Goal: Use online tool/utility: Utilize a website feature to perform a specific function

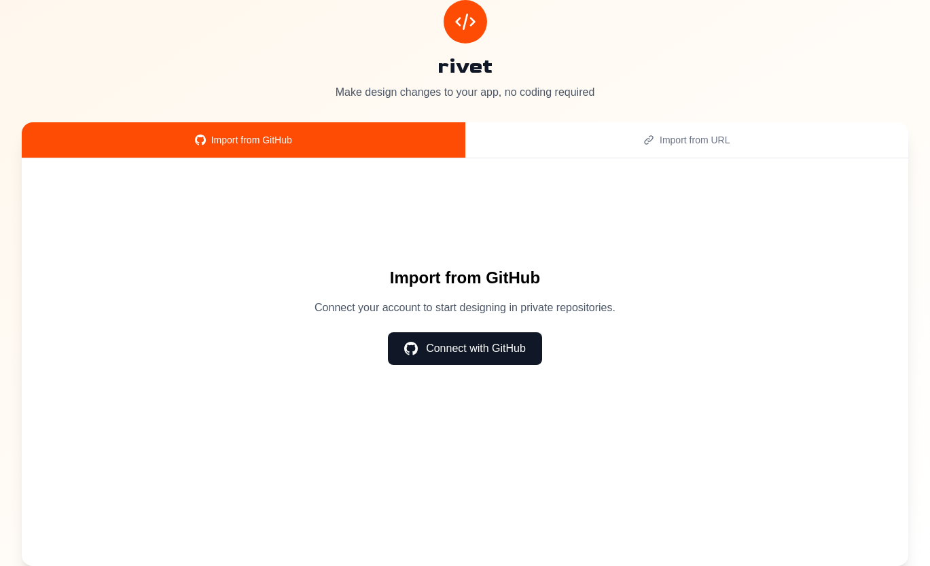
click at [343, 90] on p "Make design changes to your app, no coding required" at bounding box center [465, 92] width 886 height 16
click at [671, 147] on button "Import from URL" at bounding box center [686, 139] width 443 height 35
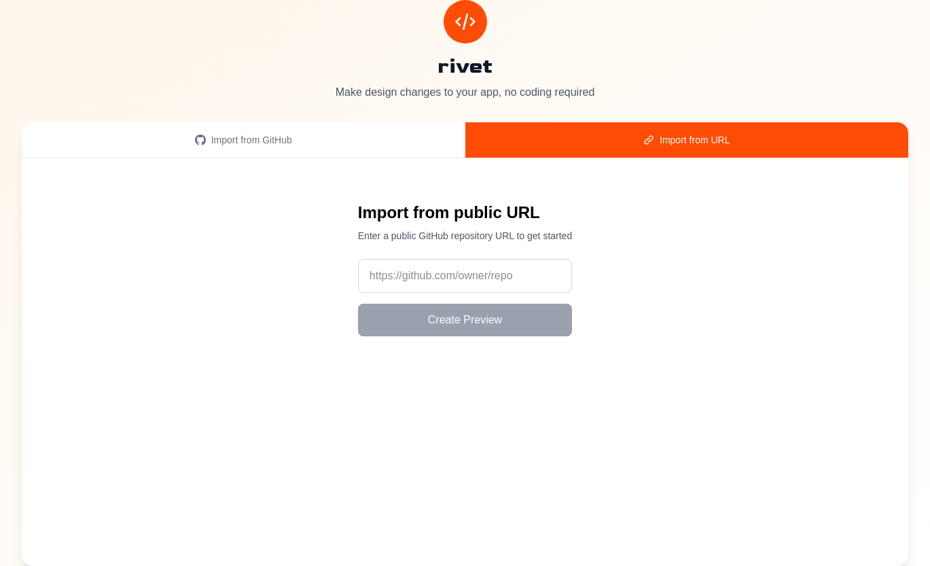
click at [410, 158] on div "Import from public URL Enter a public GitHub repository URL to get started Crea…" at bounding box center [465, 361] width 886 height 407
click at [272, 139] on div "Import from GitHub" at bounding box center [243, 140] width 411 height 14
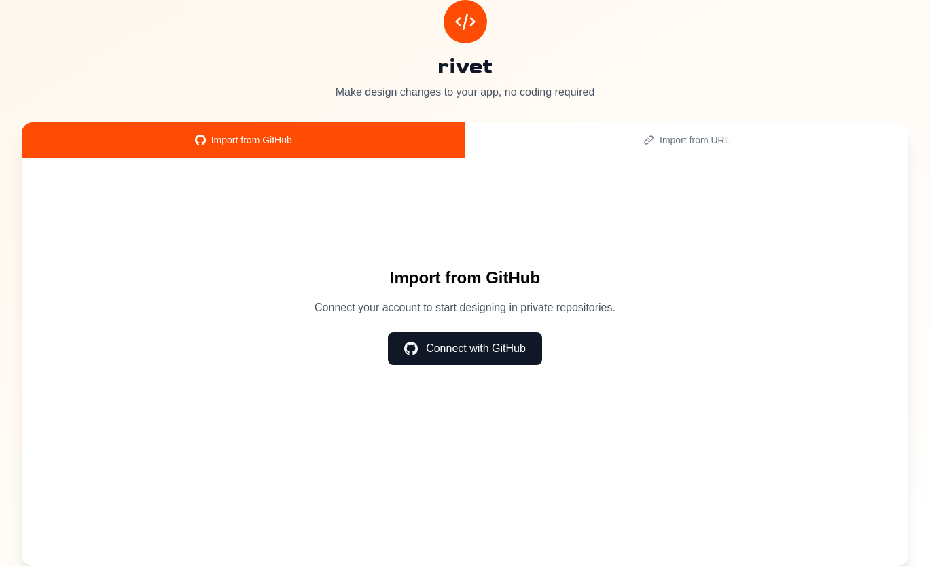
click at [683, 139] on div "Import from URL" at bounding box center [686, 140] width 411 height 14
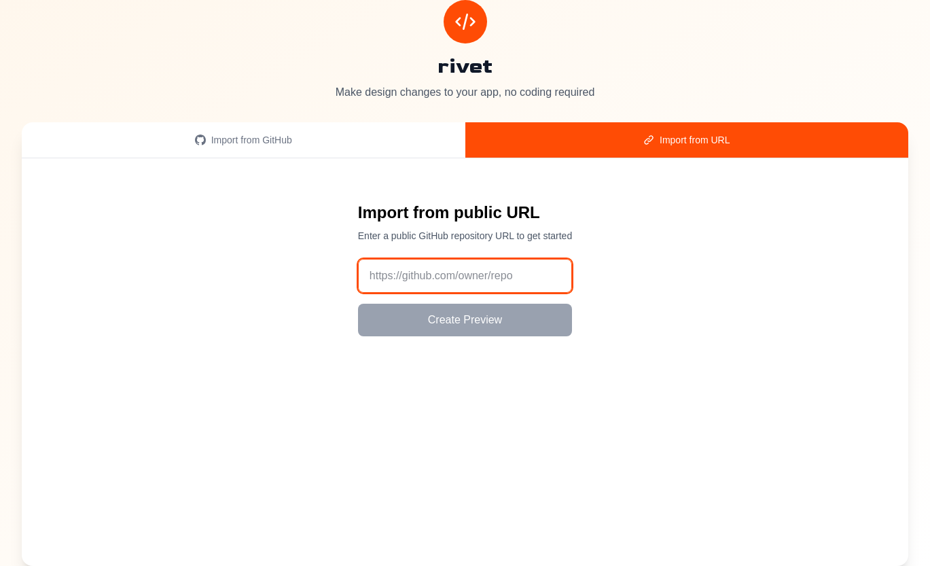
click at [478, 285] on input "url" at bounding box center [465, 276] width 214 height 34
paste input "[URL][DOMAIN_NAME]"
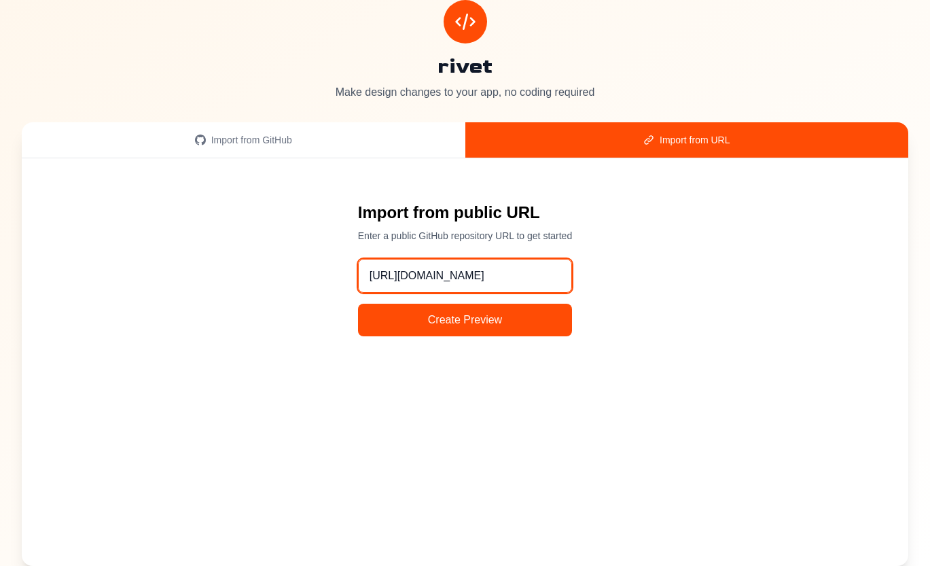
type input "[URL][DOMAIN_NAME]"
click at [464, 323] on button "Create Preview" at bounding box center [465, 320] width 214 height 33
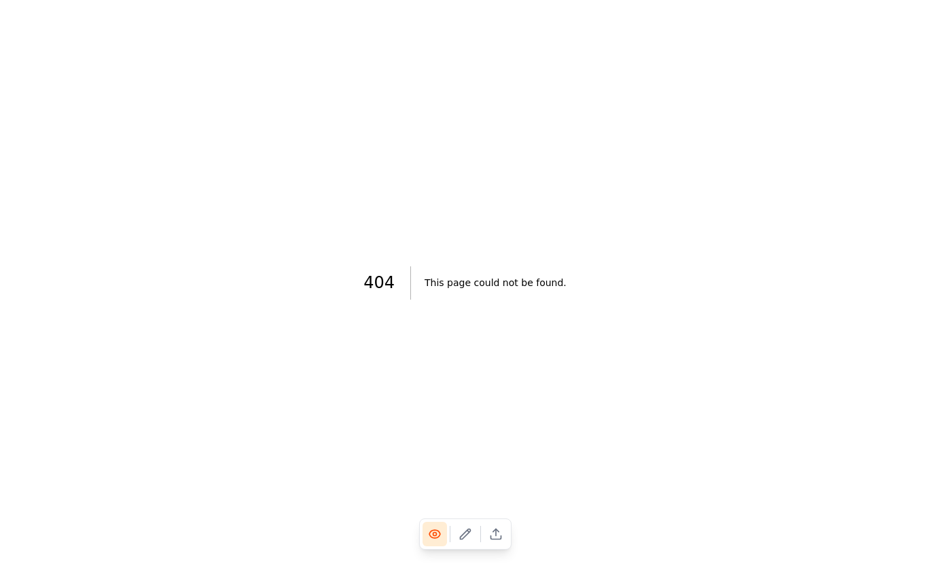
click at [511, 165] on div "404 This page could not be found." at bounding box center [465, 283] width 930 height 566
click at [501, 282] on h2 "This page could not be found." at bounding box center [495, 282] width 142 height 33
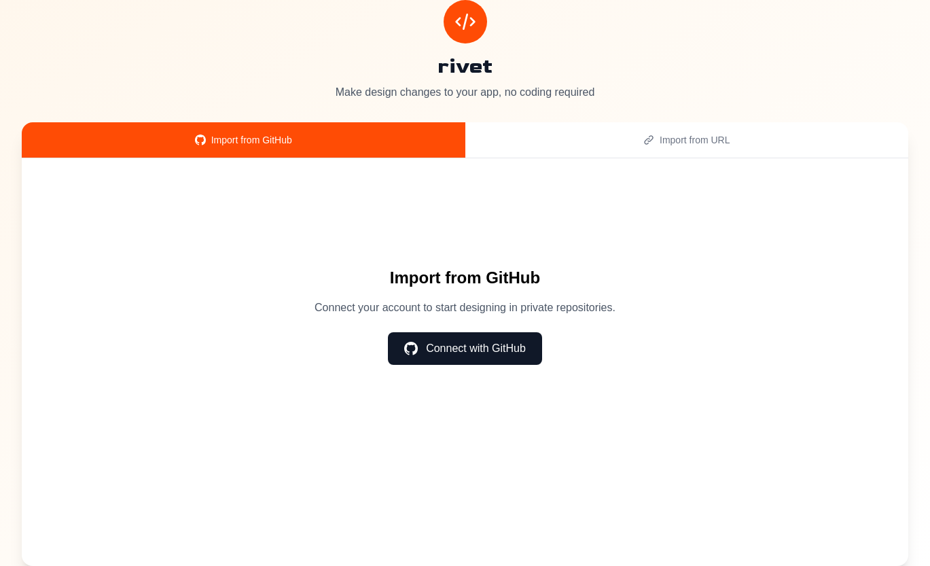
click at [475, 344] on button "Connect with GitHub" at bounding box center [465, 348] width 154 height 33
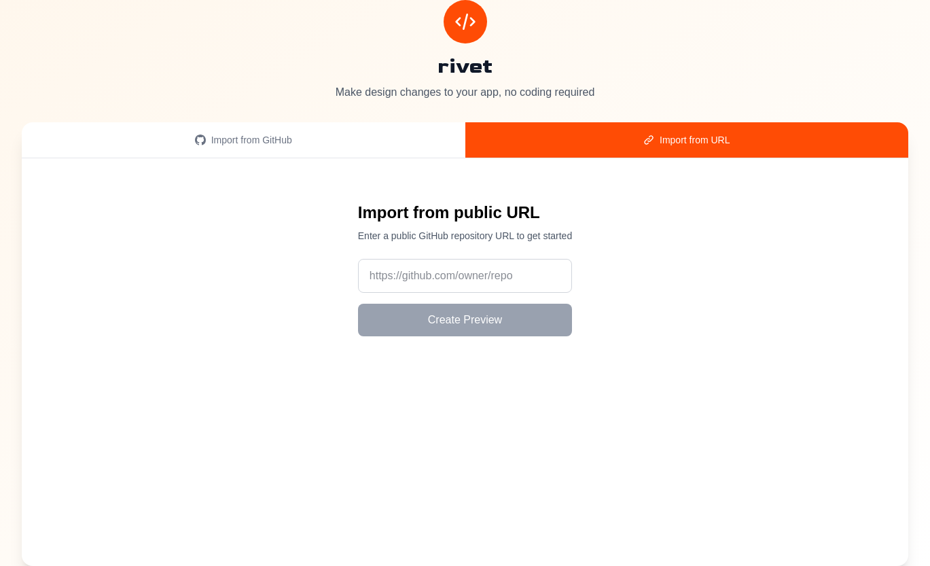
click at [698, 139] on div "Import from URL" at bounding box center [686, 140] width 411 height 14
click at [450, 287] on input "url" at bounding box center [465, 276] width 214 height 34
paste input "[URL][DOMAIN_NAME]"
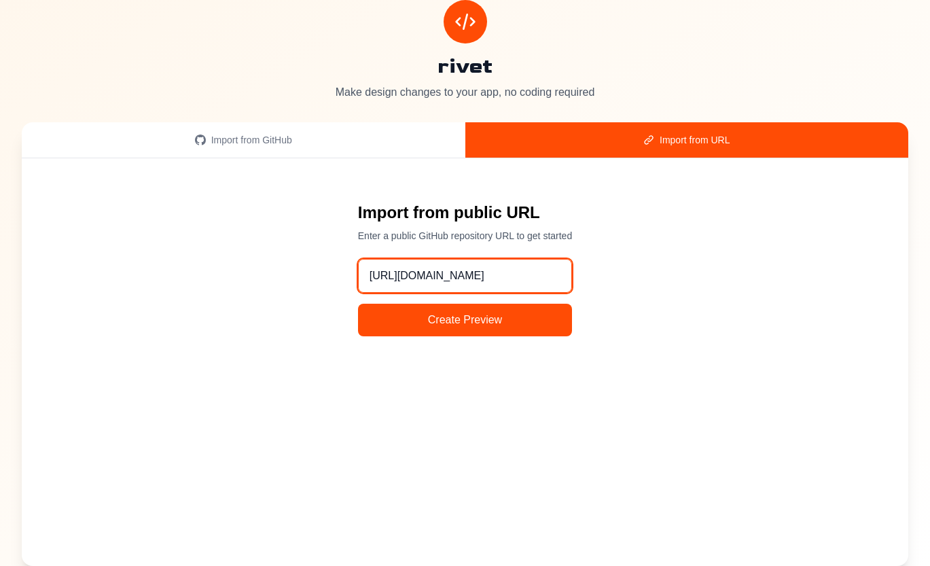
type input "[URL][DOMAIN_NAME]"
click at [473, 321] on button "Create Preview" at bounding box center [465, 320] width 214 height 33
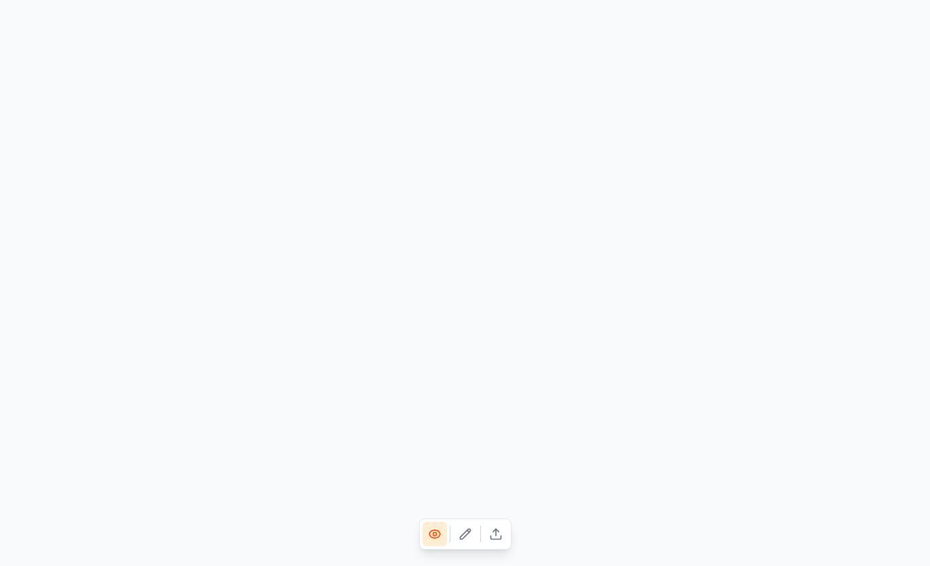
click at [465, 532] on icon at bounding box center [465, 533] width 10 height 10
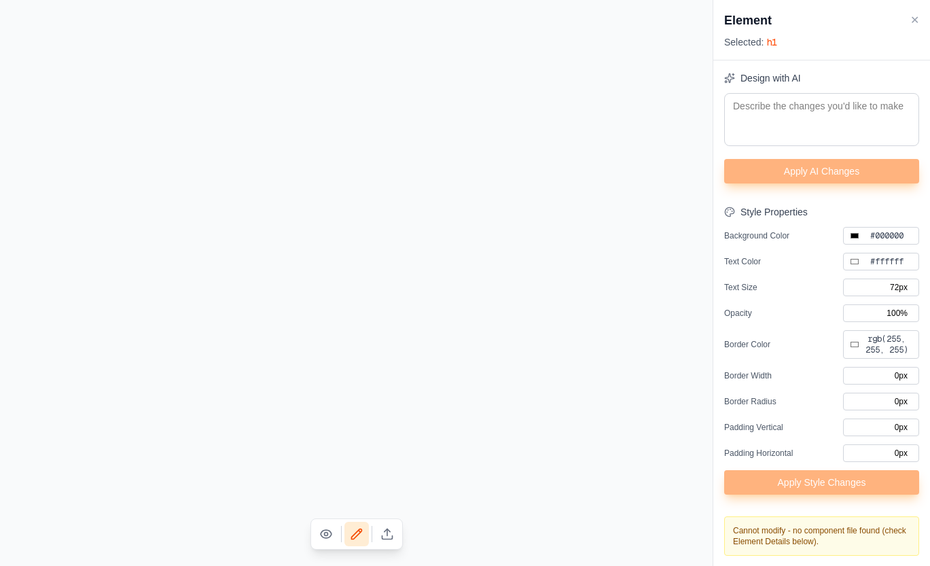
type input "#ffffff"
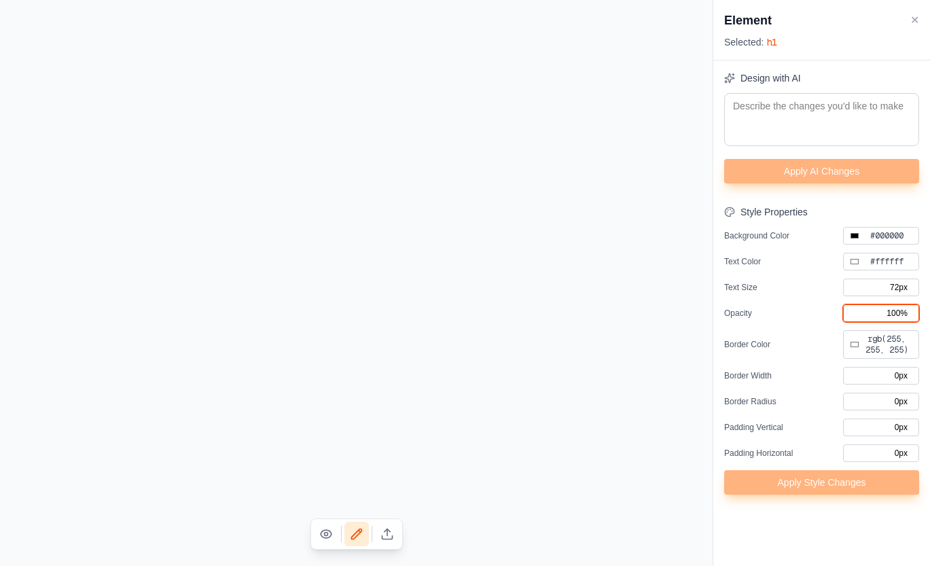
drag, startPoint x: 895, startPoint y: 314, endPoint x: 874, endPoint y: 314, distance: 21.1
click at [874, 314] on input "100%" at bounding box center [881, 313] width 76 height 18
type input "80%"
type input "#ffffff"
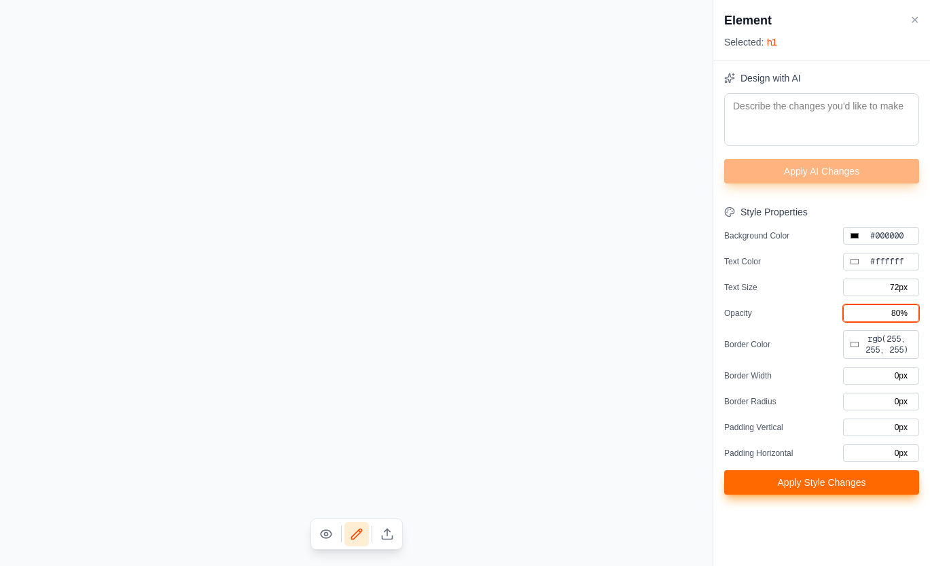
type input "80%"
click at [837, 484] on button "Apply Style Changes" at bounding box center [821, 482] width 195 height 24
type input "#ffffff"
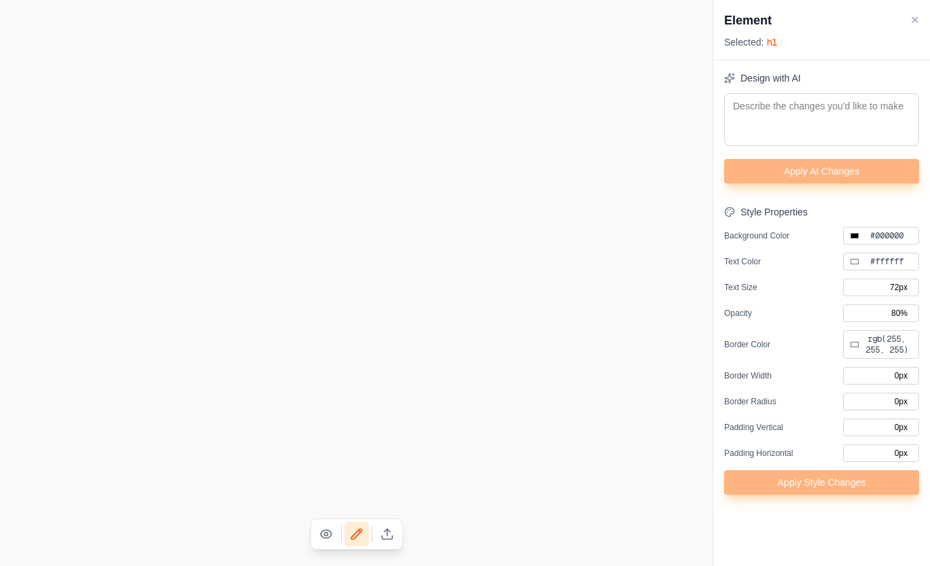
type input "100%"
type input "#ffffff"
click at [900, 312] on input "100%" at bounding box center [881, 313] width 76 height 18
type input "80%"
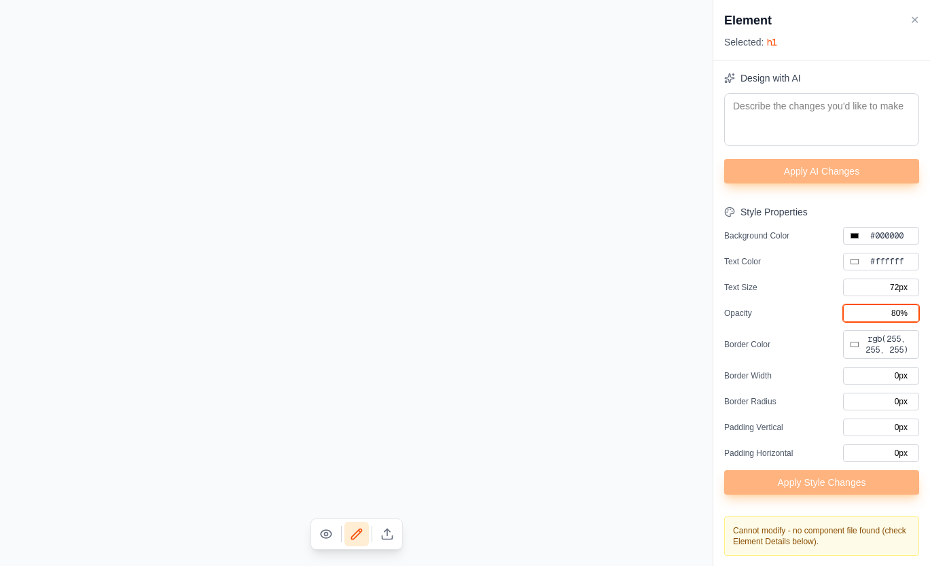
type input "#ffffff"
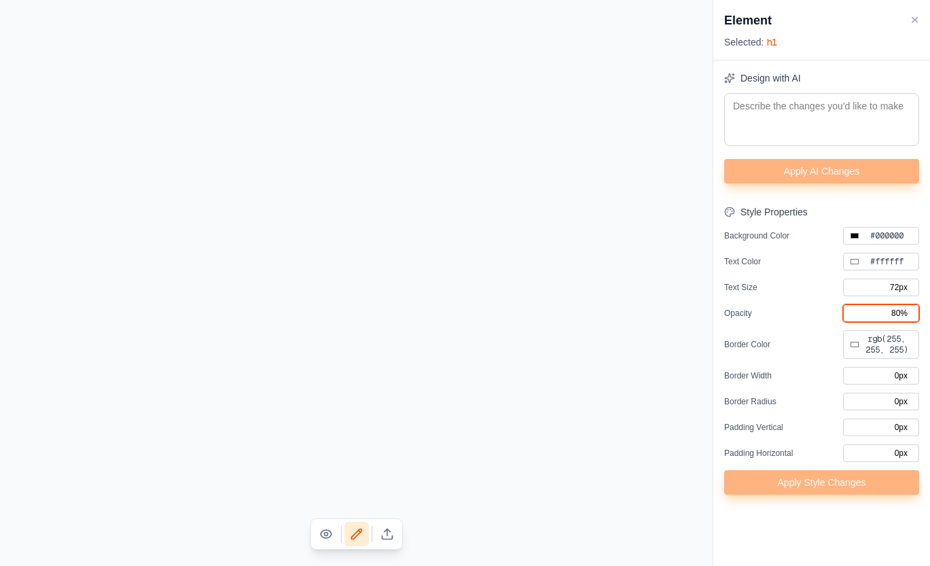
type input "20.799999px"
type input "100%"
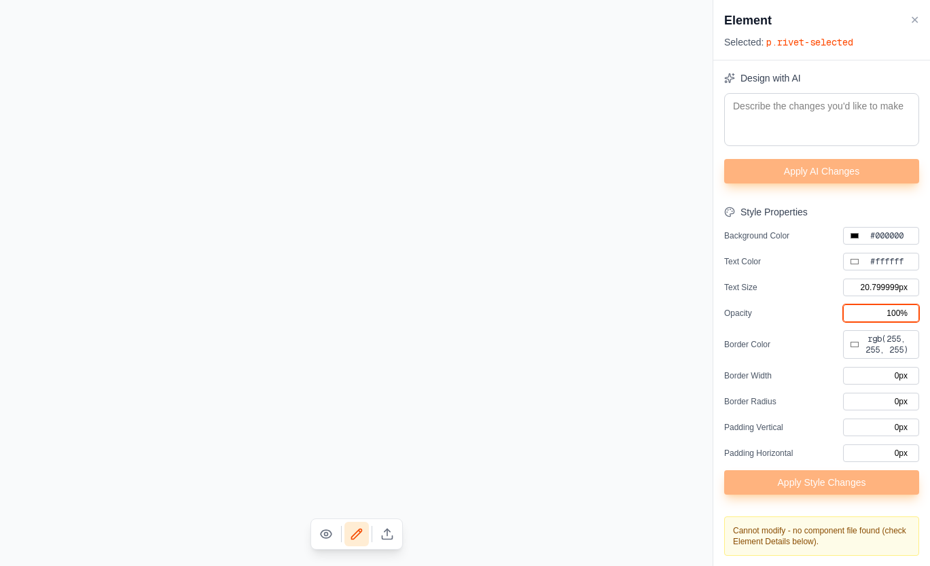
type input "#ffffff"
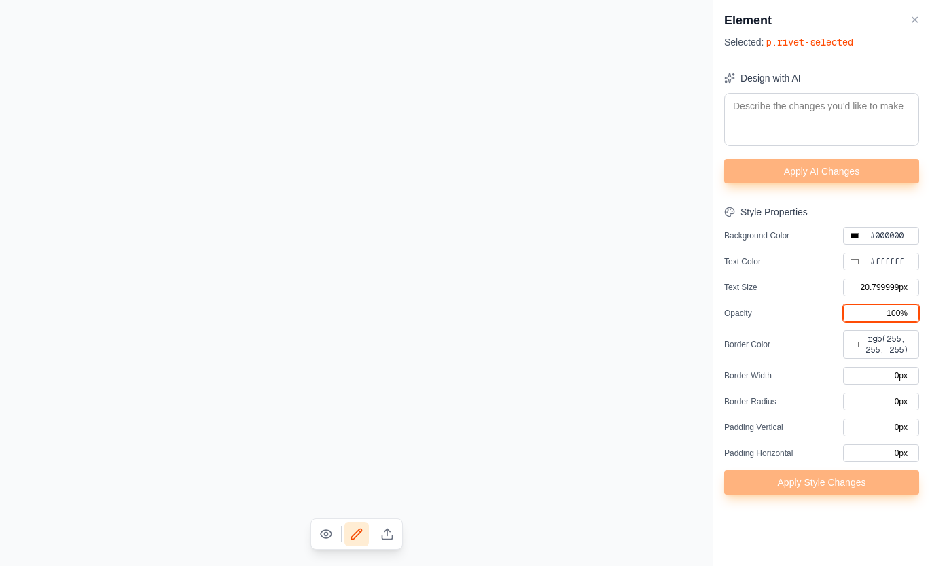
type input "#4f46e5"
type input "17.6px"
type input "#ffffff"
type input "8px"
type input "18px"
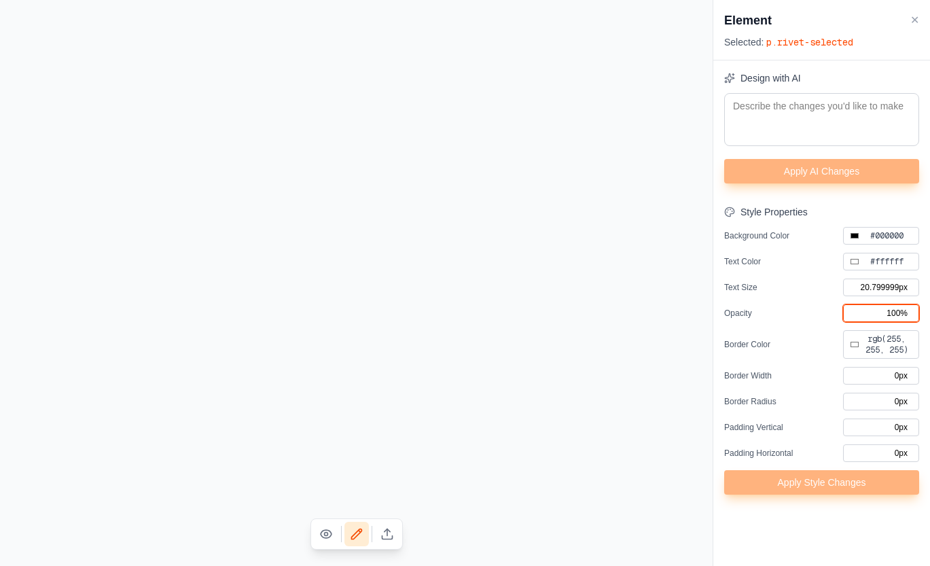
type input "36px"
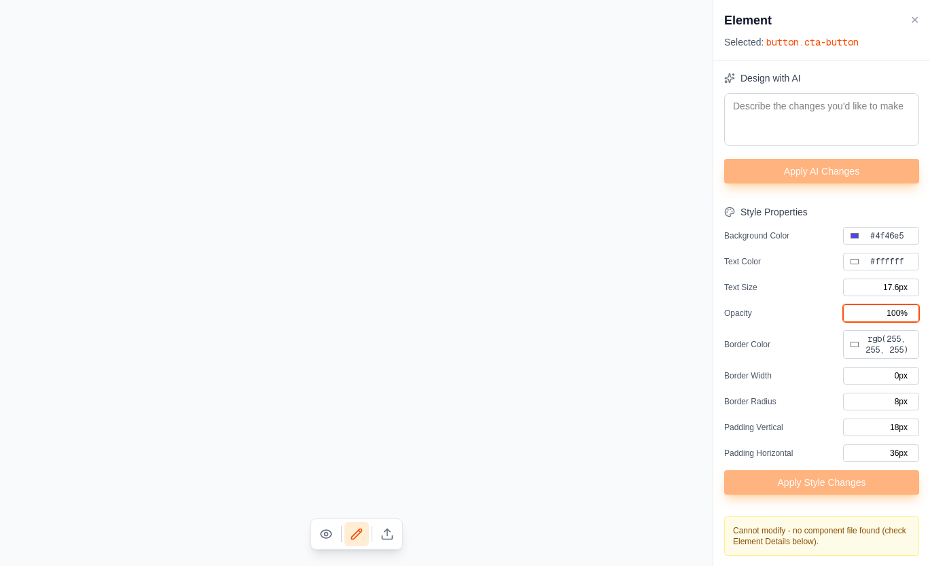
type input "#ffffff"
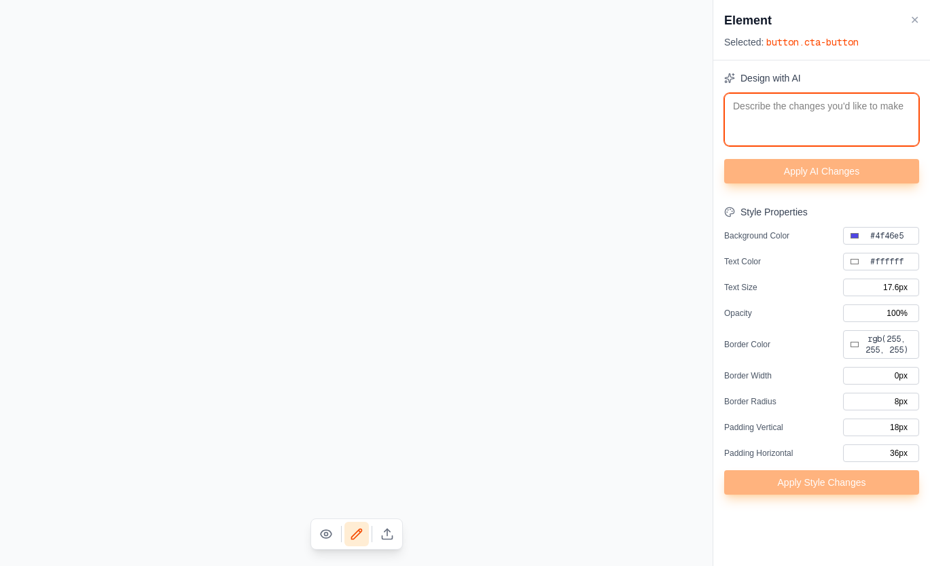
click at [798, 122] on textarea at bounding box center [821, 119] width 195 height 53
type textarea "m"
type input "#ffffff"
type textarea "ma"
type input "#ffffff"
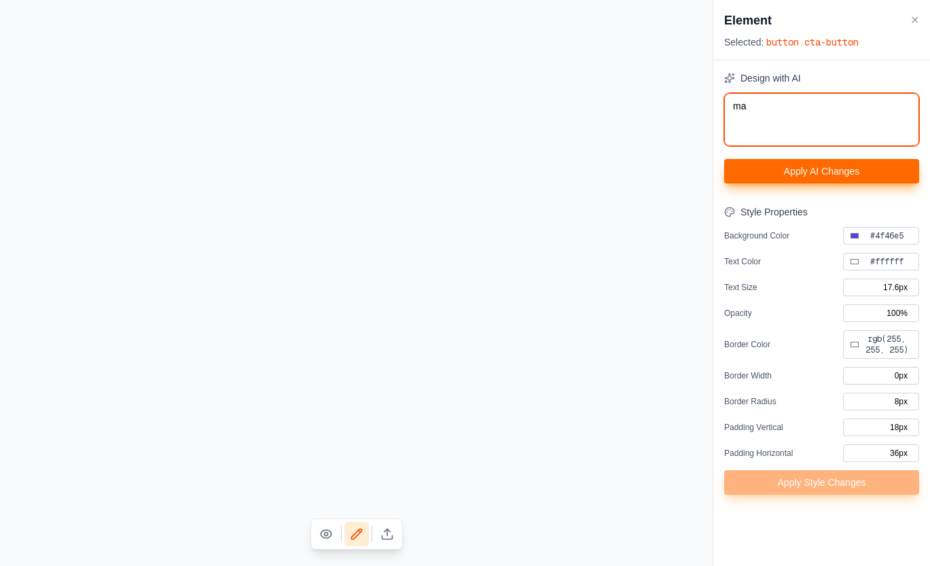
type textarea "mak"
type input "#ffffff"
type textarea "make"
type input "#ffffff"
type textarea "make"
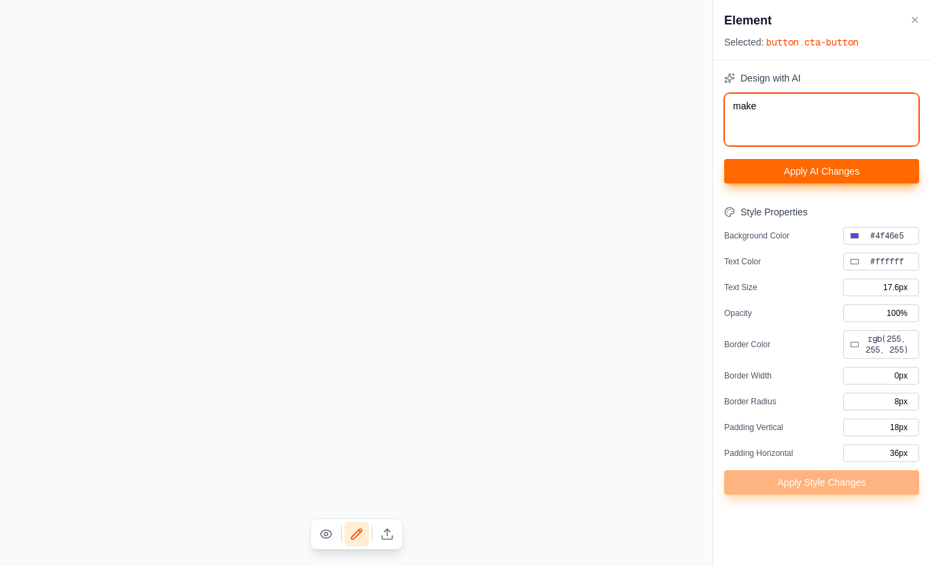
type input "#ffffff"
type textarea "make t"
type input "#ffffff"
type textarea "make th"
type input "#ffffff"
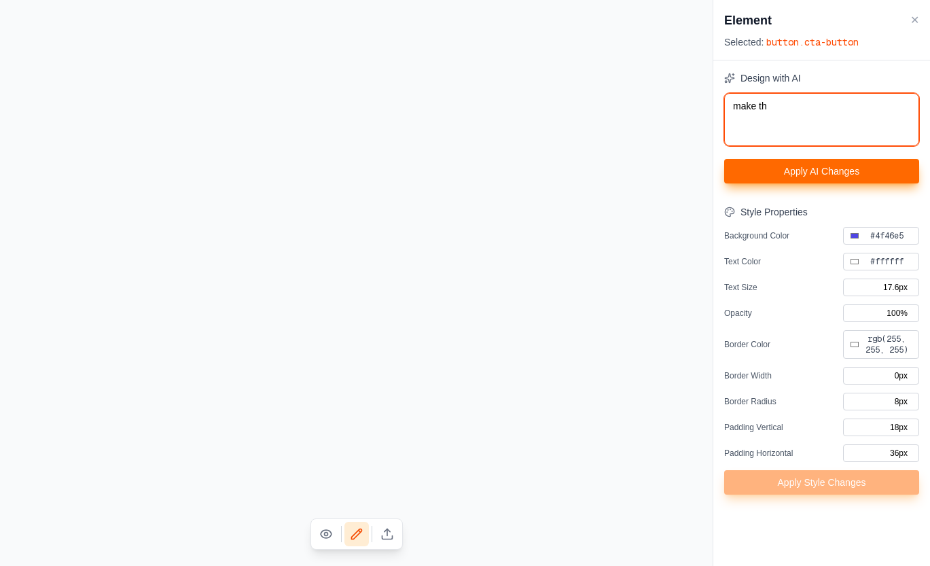
type textarea "make thi"
type input "#ffffff"
type textarea "make this"
type input "#ffffff"
type textarea "make this"
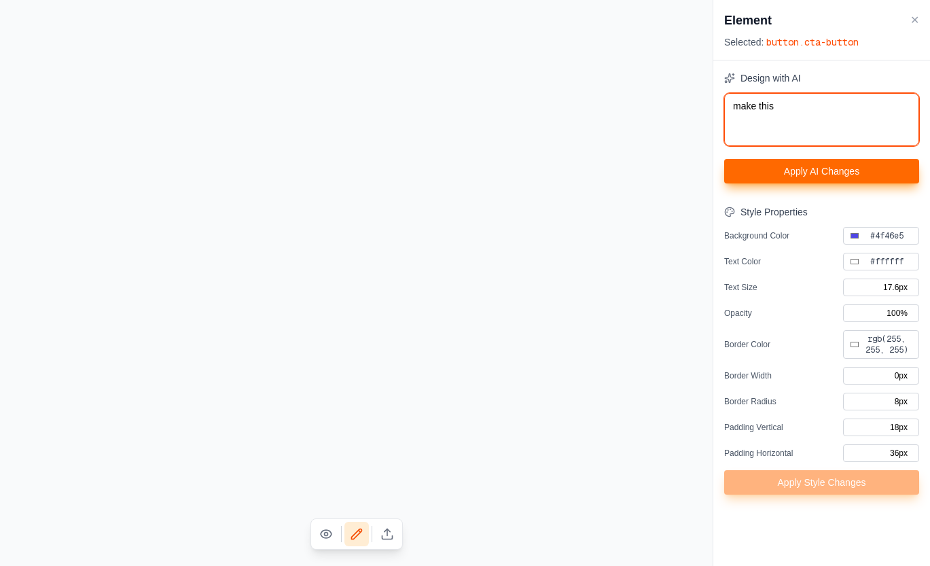
type input "#ffffff"
type textarea "make this b"
type input "#ffffff"
type textarea "make this bu"
type input "#ffffff"
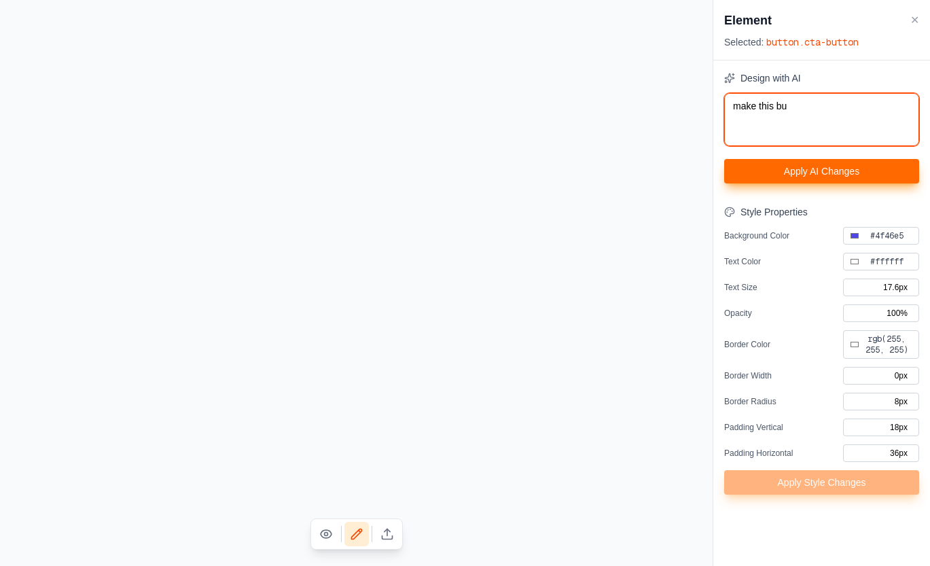
type textarea "make this but"
type input "#ffffff"
type textarea "make this butt"
type input "#ffffff"
type textarea "make this butto"
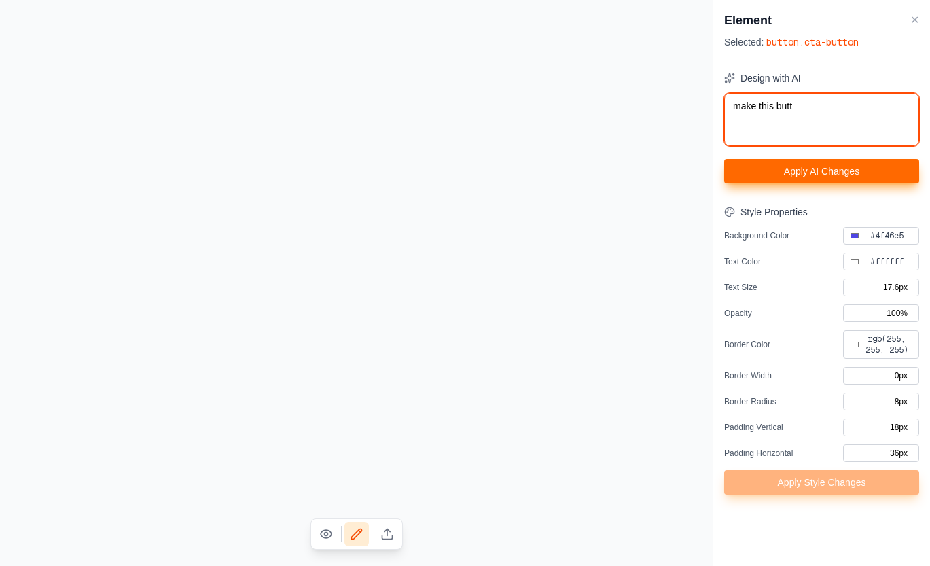
type input "#ffffff"
type textarea "make this button"
type input "#ffffff"
type textarea "make this button"
type input "#ffffff"
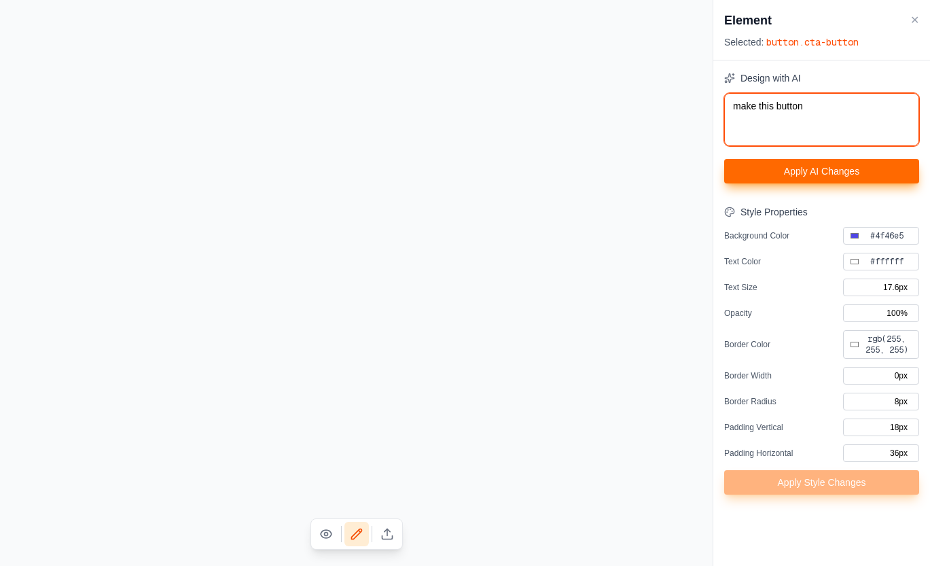
type textarea "make this button t"
type input "#ffffff"
type textarea "make this button tw"
type input "#ffffff"
type textarea "make this button twi"
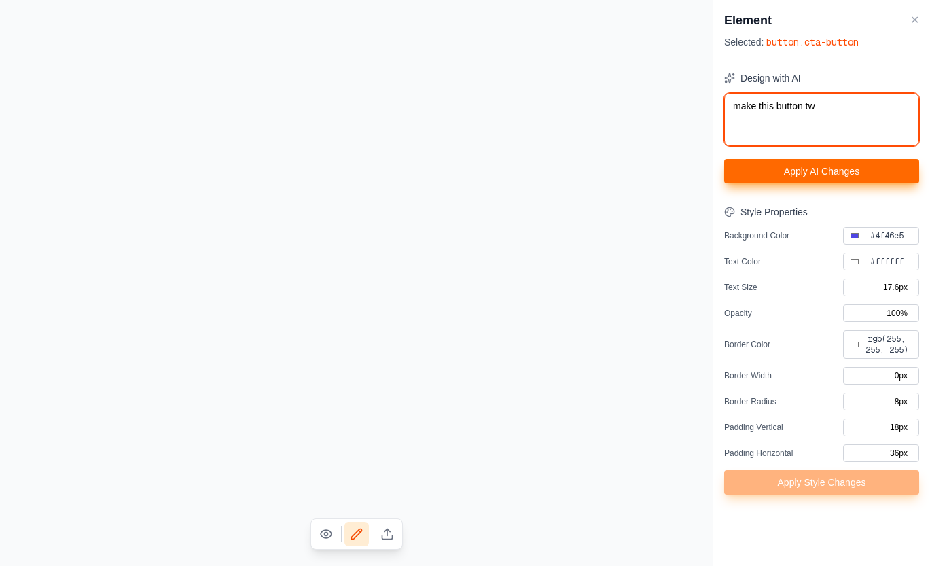
type input "#ffffff"
type textarea "make this button twic"
type input "#ffffff"
type textarea "make this button twice"
type input "#ffffff"
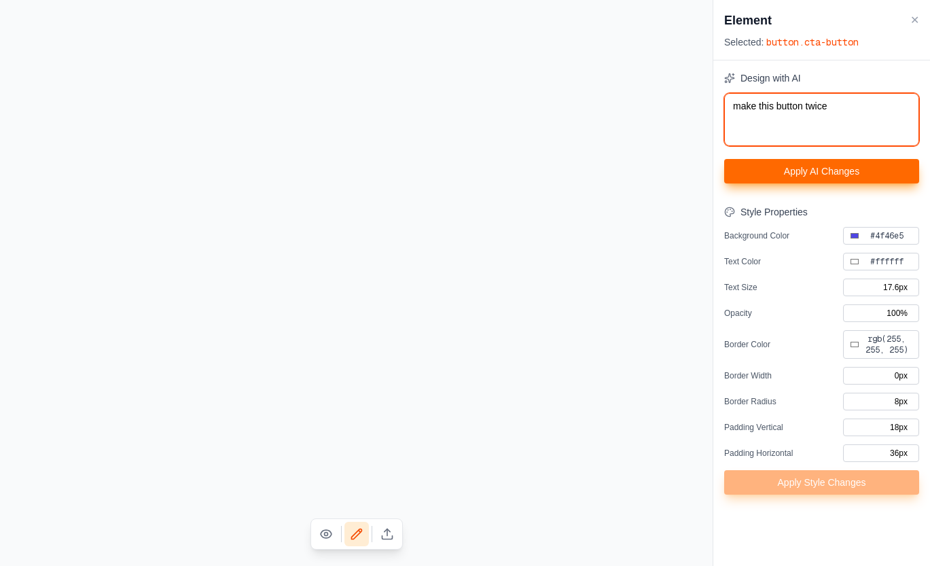
type textarea "make this button twice"
type input "#ffffff"
type textarea "make this button twice a"
type input "#ffffff"
type textarea "make this button twice as"
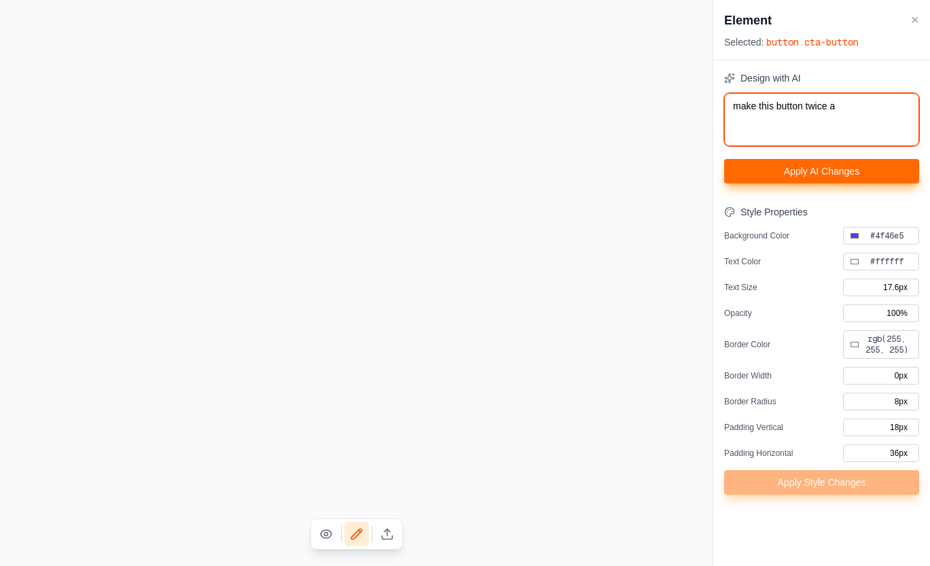
type input "#ffffff"
type textarea "make this button twice as"
type input "#ffffff"
type textarea "make this button twice as b"
type input "#ffffff"
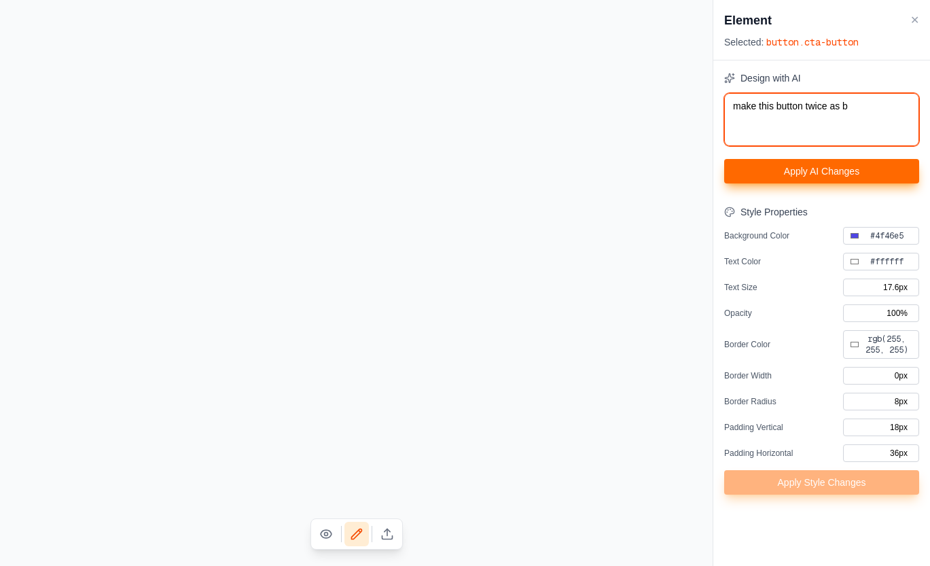
type textarea "make this button twice as bi"
type input "#ffffff"
type textarea "make this button twice as big"
type input "#ffffff"
type textarea "make this button twice as big"
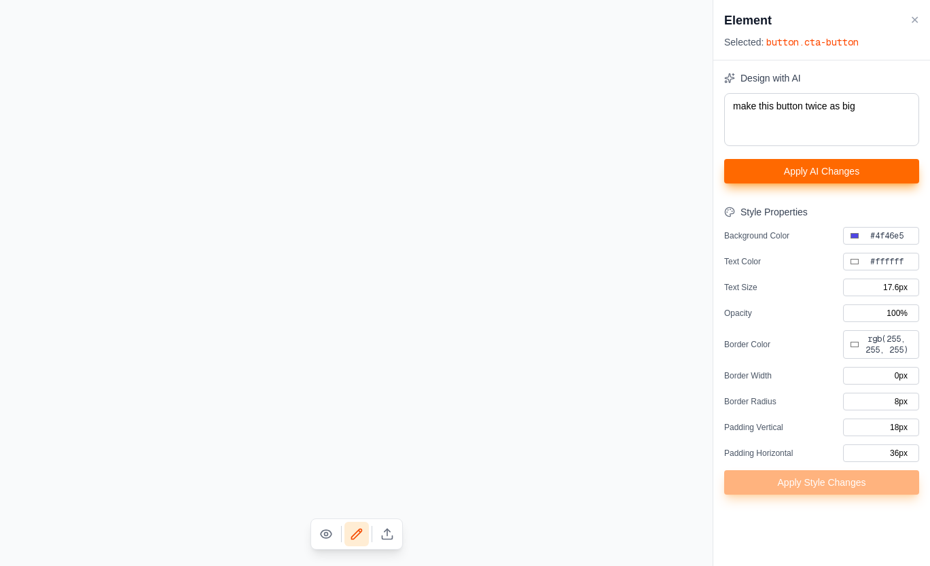
click at [843, 190] on div "Design with AI make this button twice as big Apply AI Changes Style Properties …" at bounding box center [821, 282] width 195 height 423
click at [833, 173] on button "Apply AI Changes" at bounding box center [821, 171] width 195 height 24
type input "#ffffff"
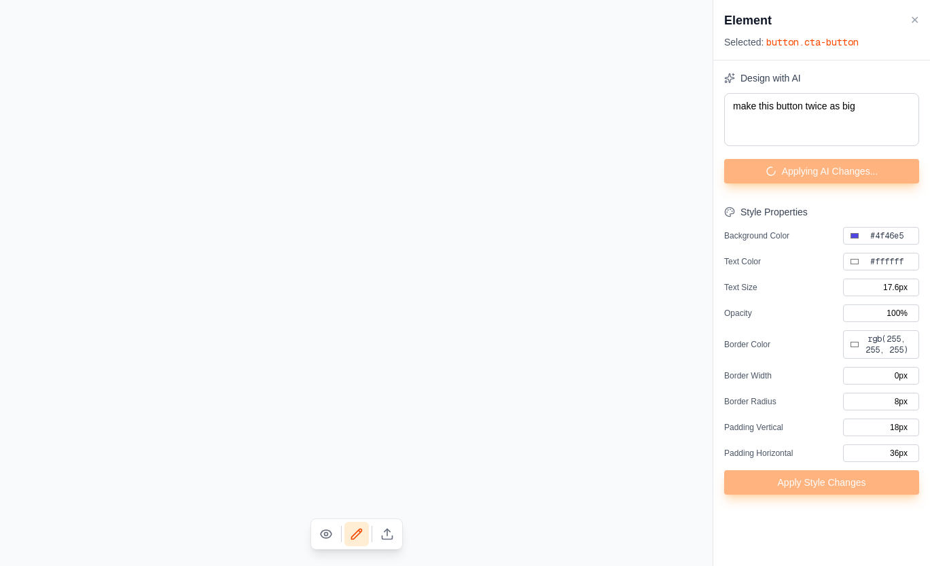
type input "#ffffff"
